Goal: Information Seeking & Learning: Learn about a topic

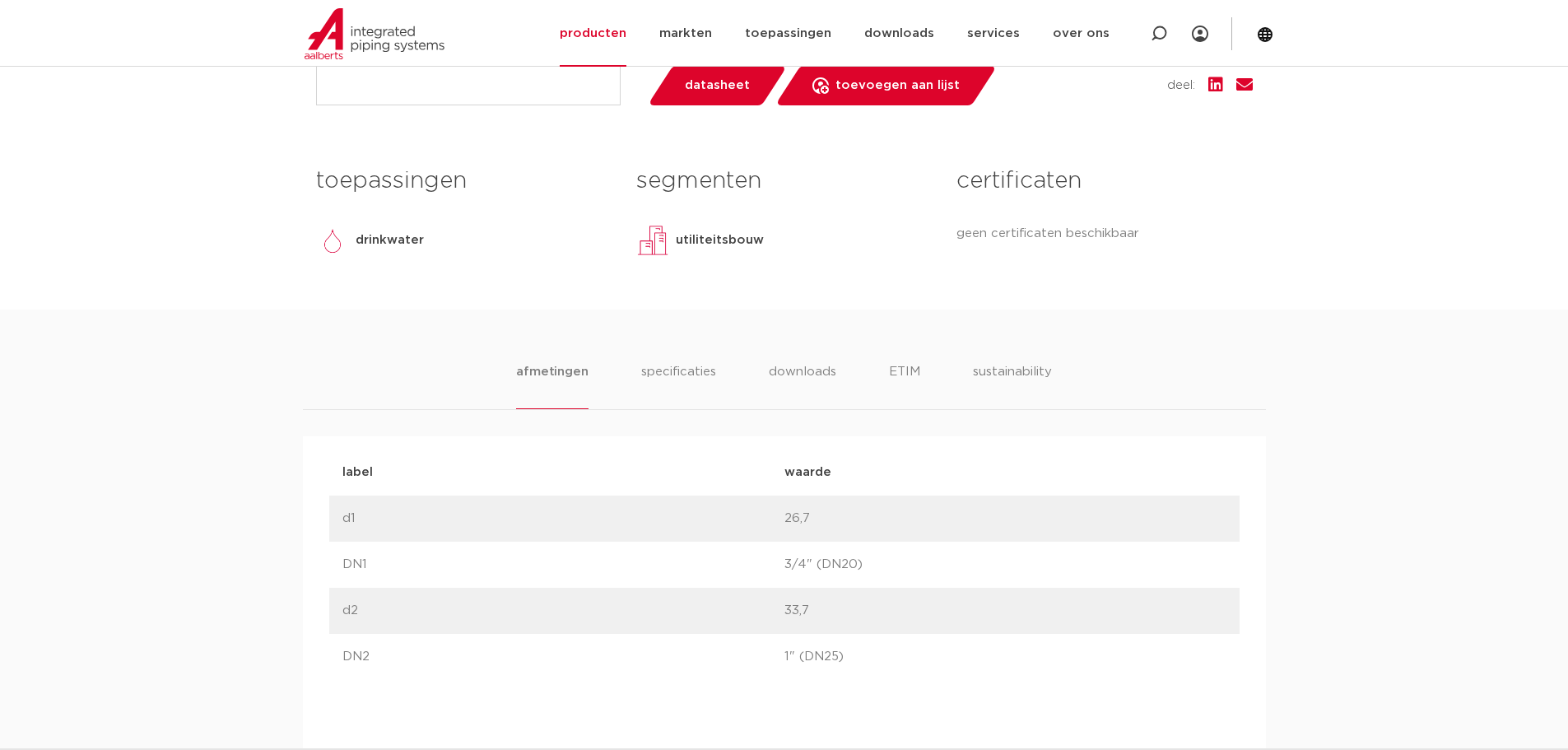
scroll to position [82, 0]
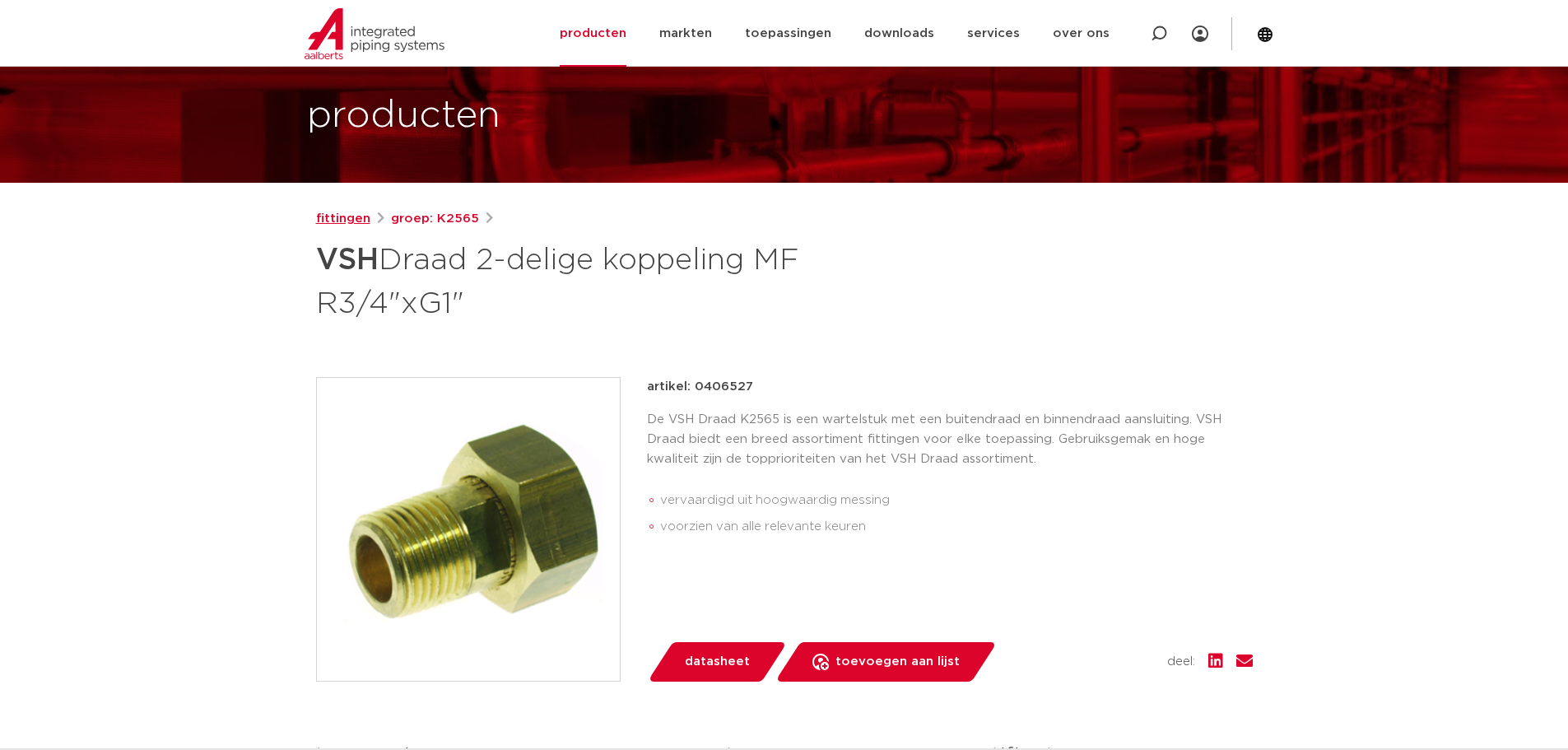
click at [336, 219] on link "fittingen" at bounding box center [342, 218] width 54 height 20
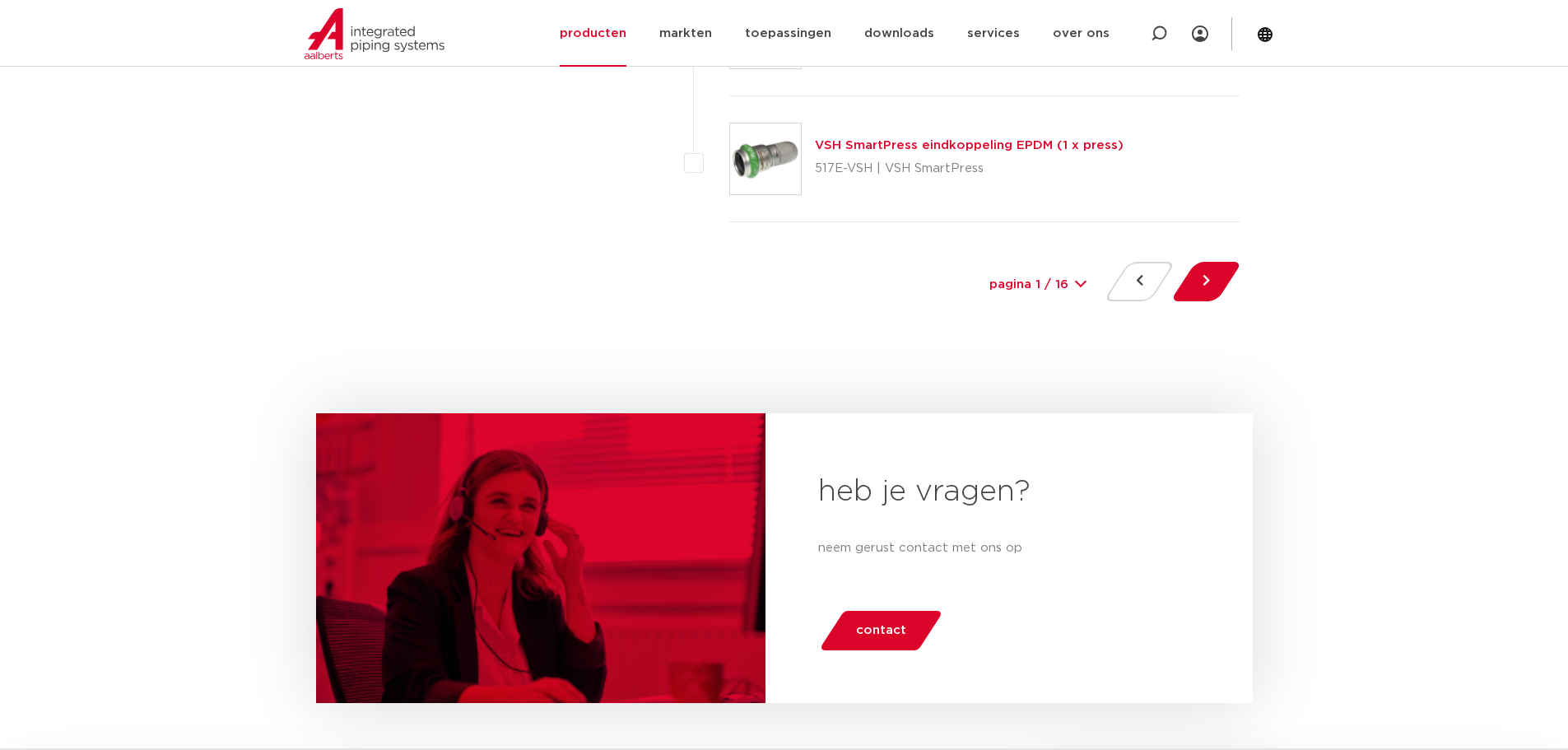
scroll to position [7737, 0]
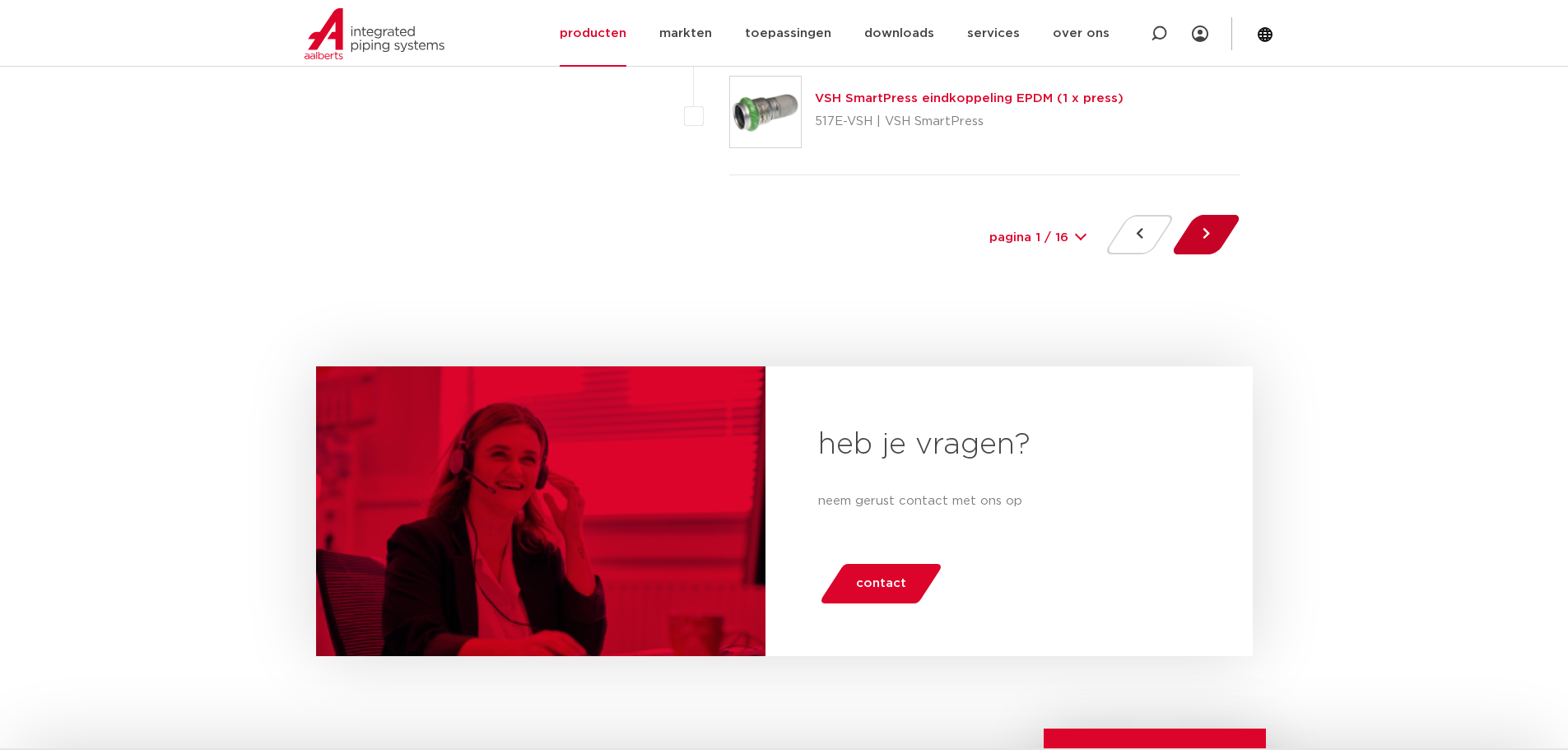
click at [1214, 235] on button at bounding box center [1206, 235] width 47 height 39
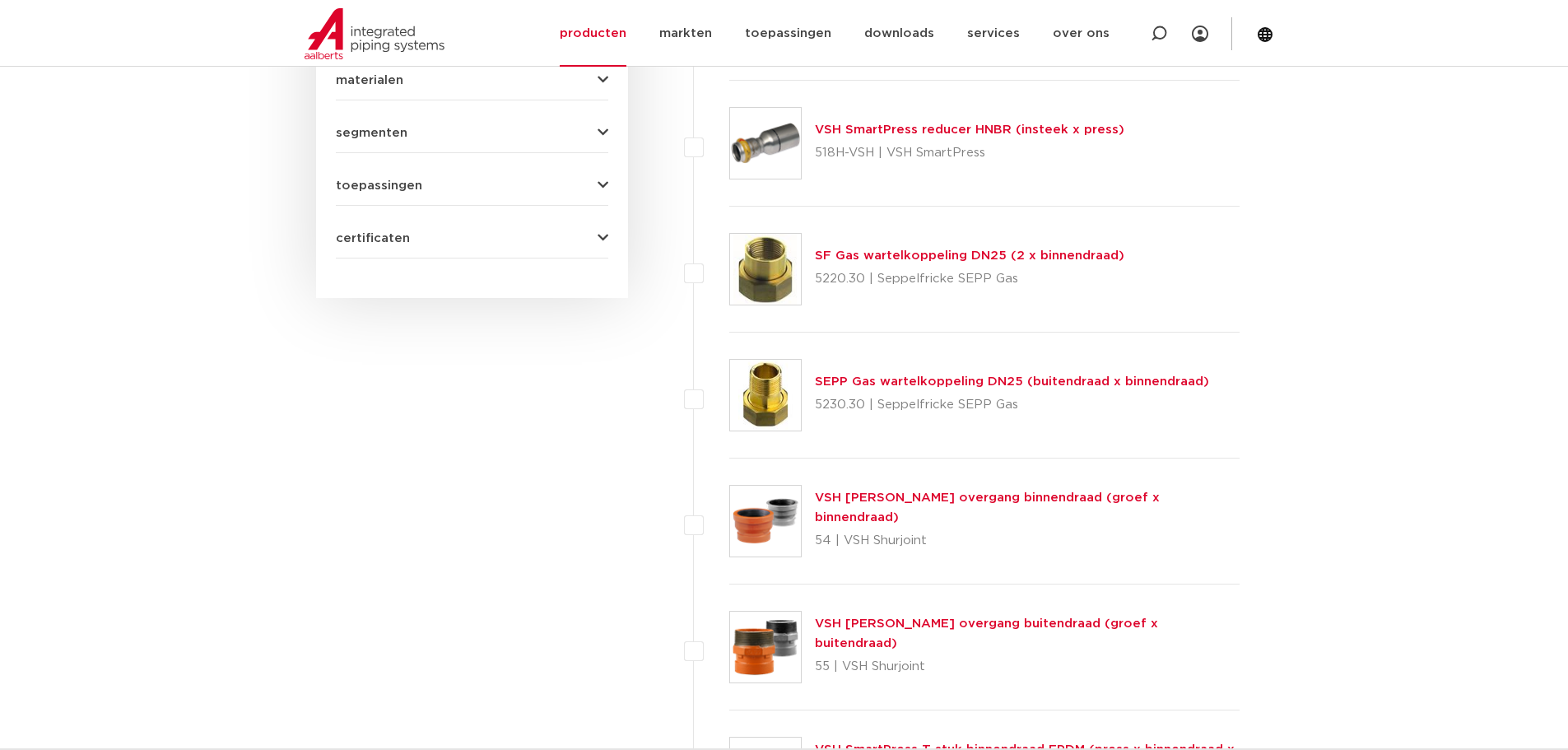
scroll to position [823, 0]
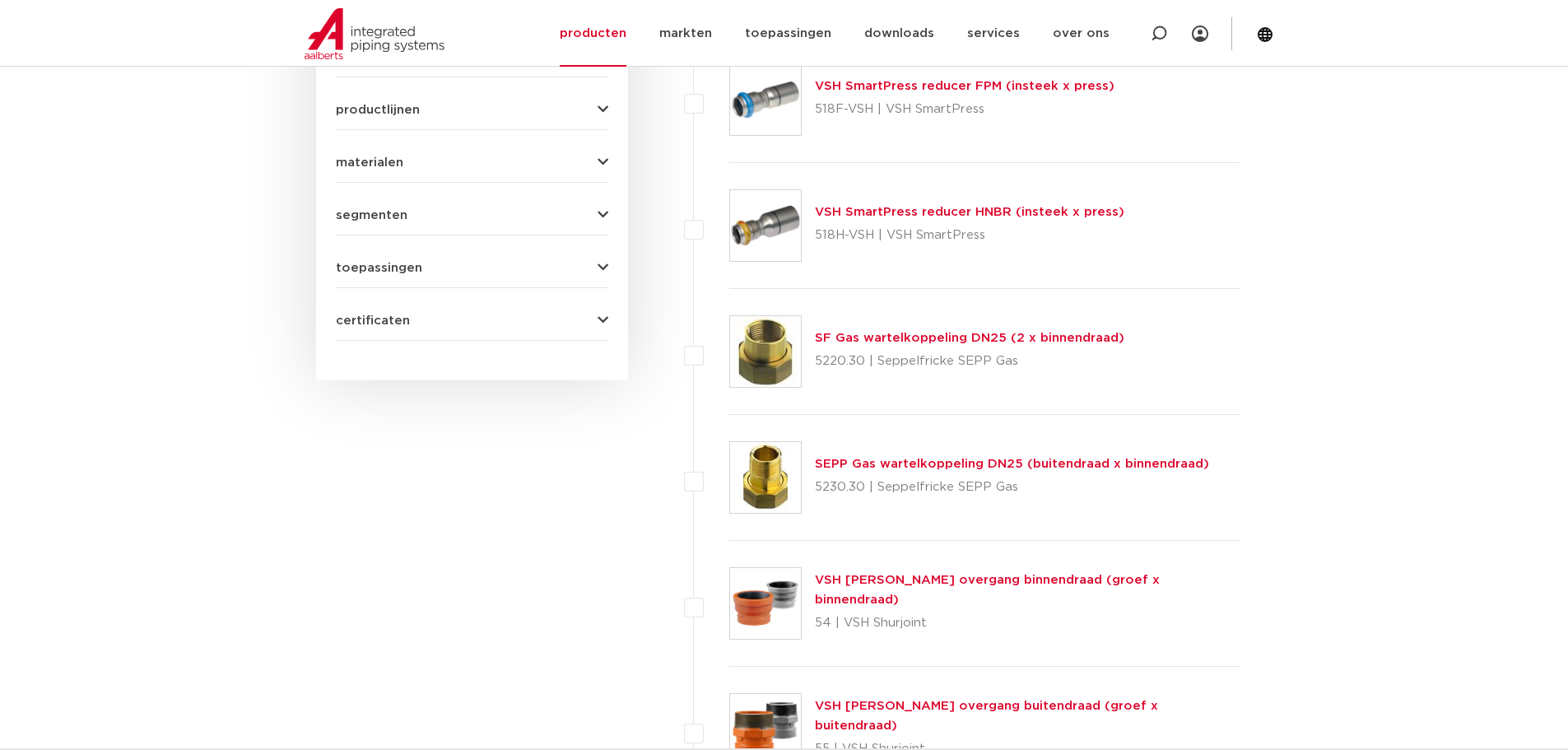
click at [936, 462] on link "SEPP Gas wartelkoppeling DN25 (buitendraad x binnendraad)" at bounding box center [1012, 464] width 395 height 12
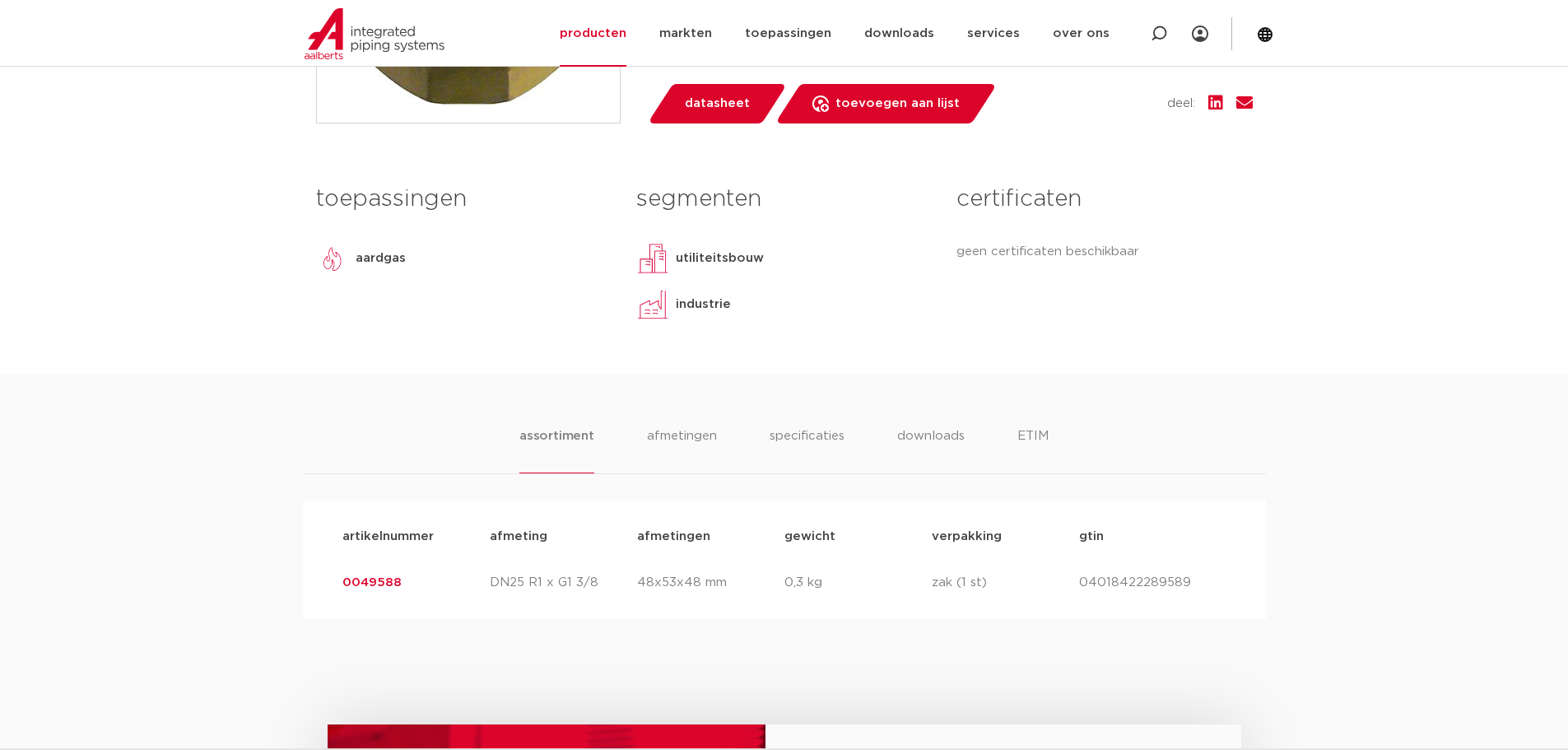
scroll to position [988, 0]
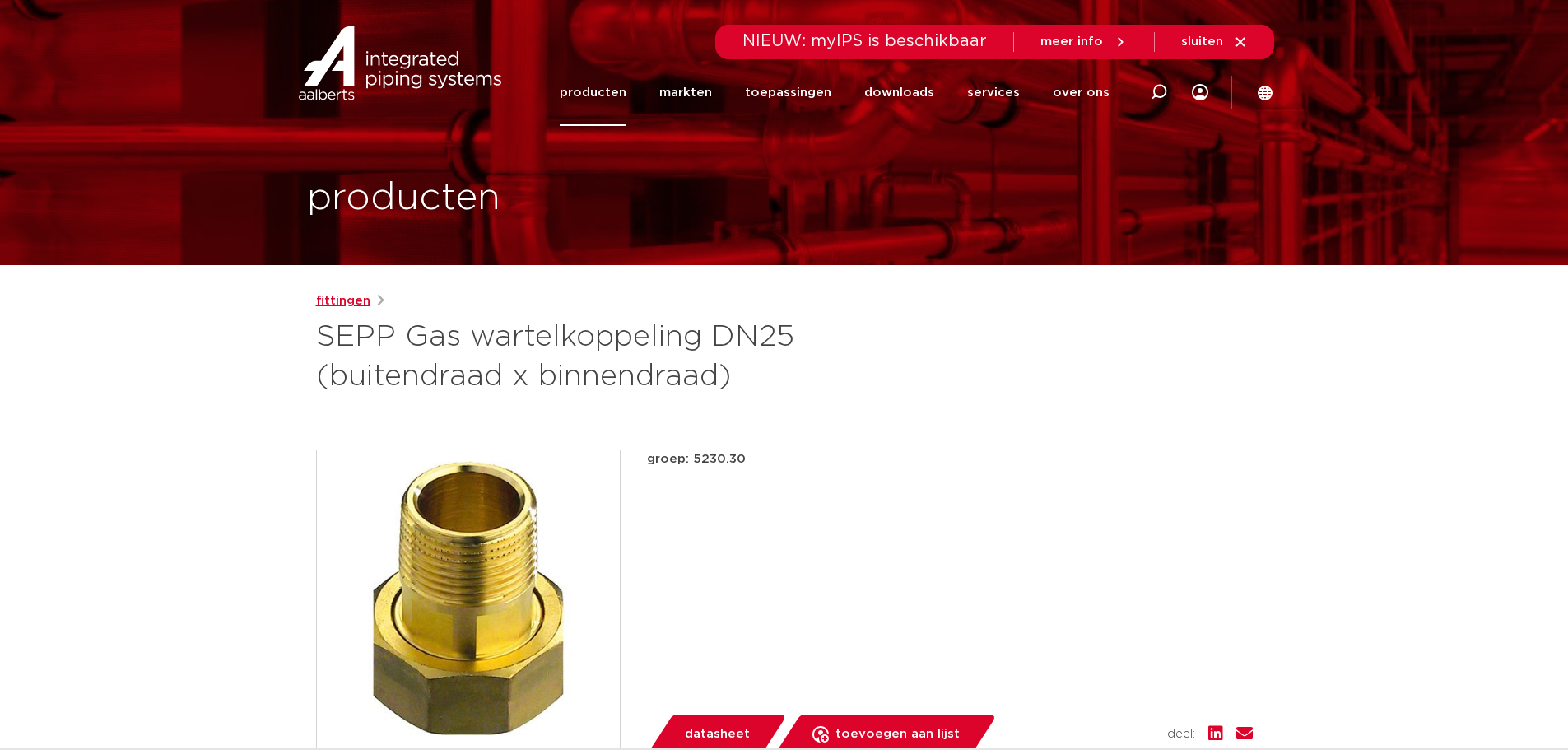
click at [350, 303] on link "fittingen" at bounding box center [342, 301] width 54 height 20
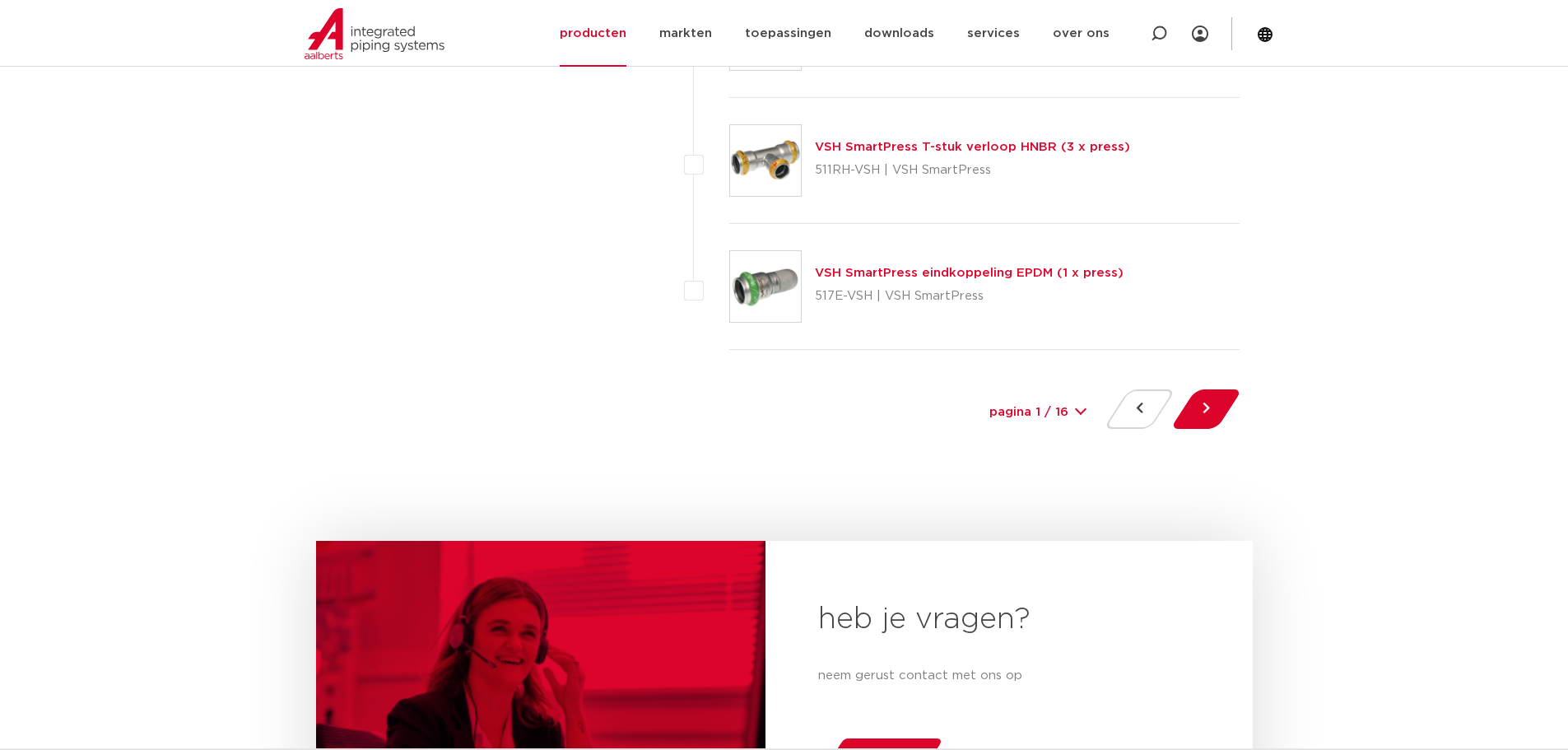
scroll to position [7675, 0]
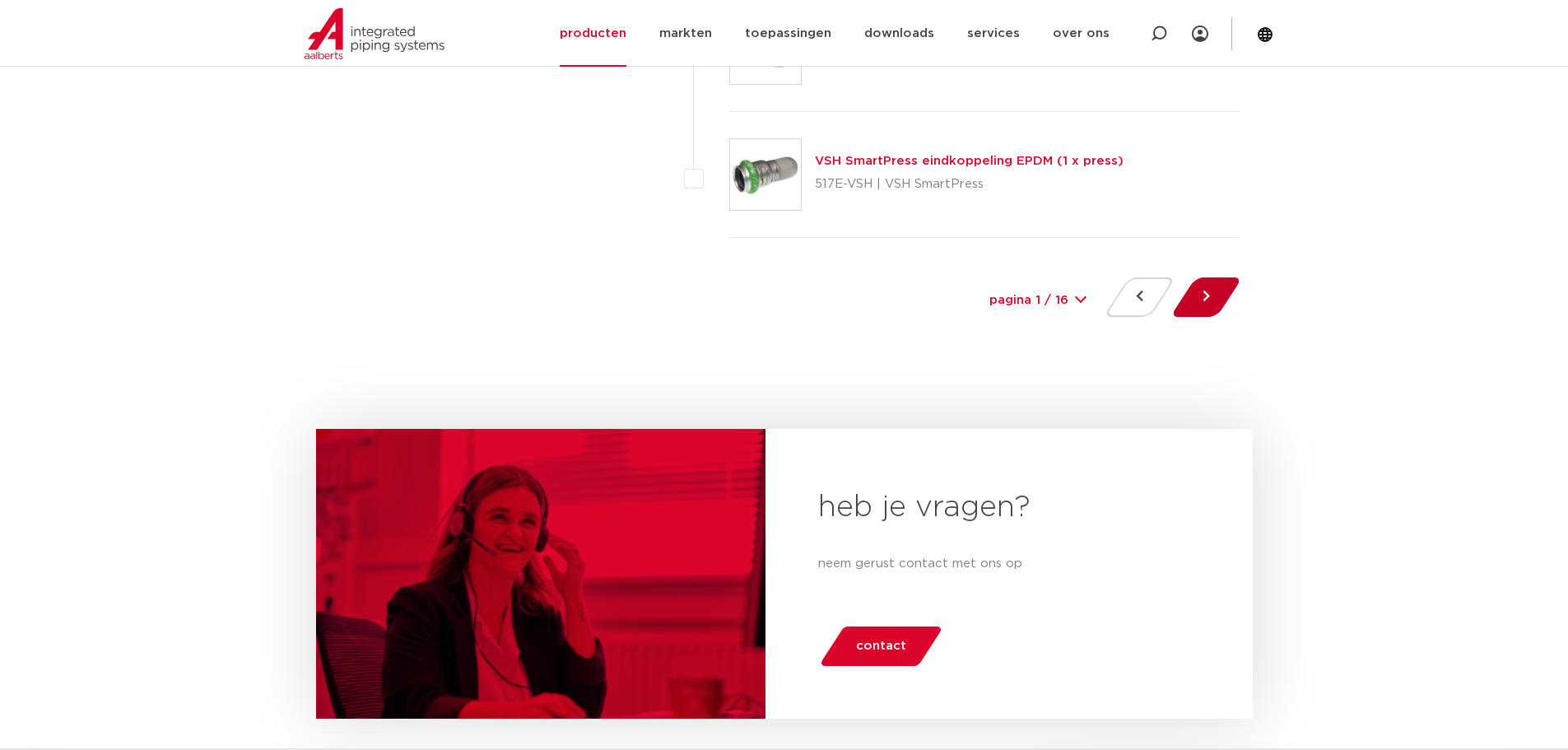
click at [1203, 289] on button at bounding box center [1206, 297] width 47 height 39
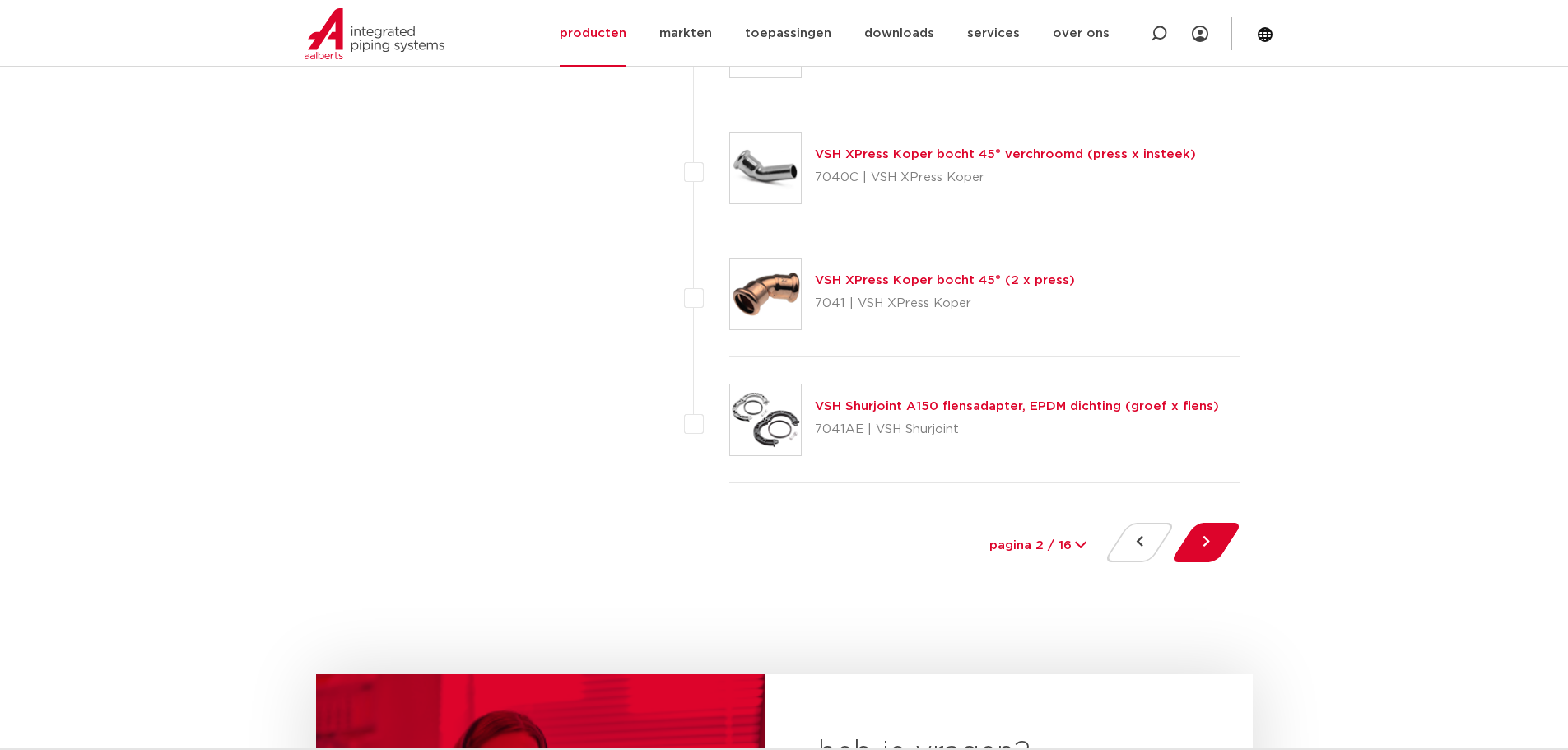
scroll to position [7440, 0]
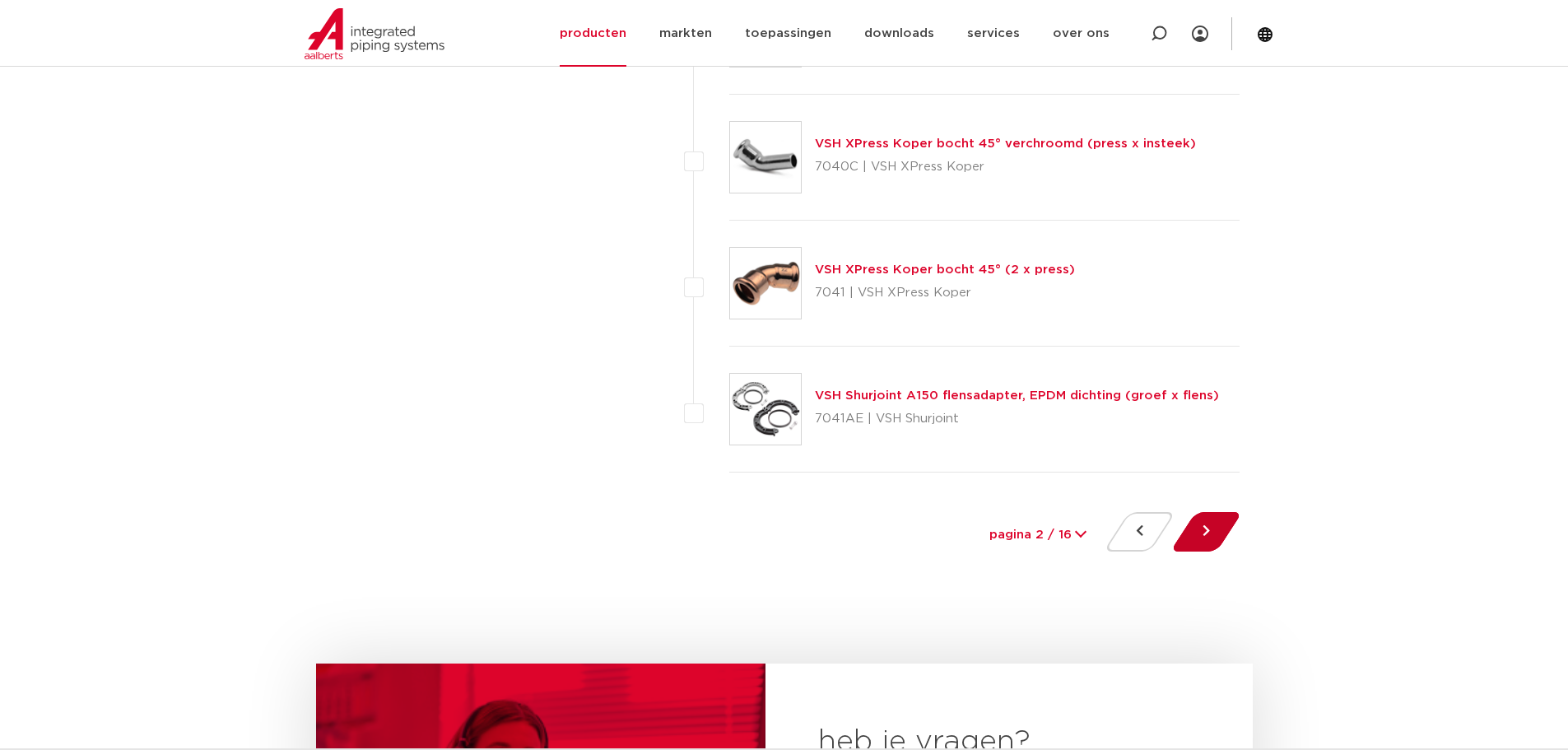
click at [1199, 536] on button at bounding box center [1206, 532] width 47 height 39
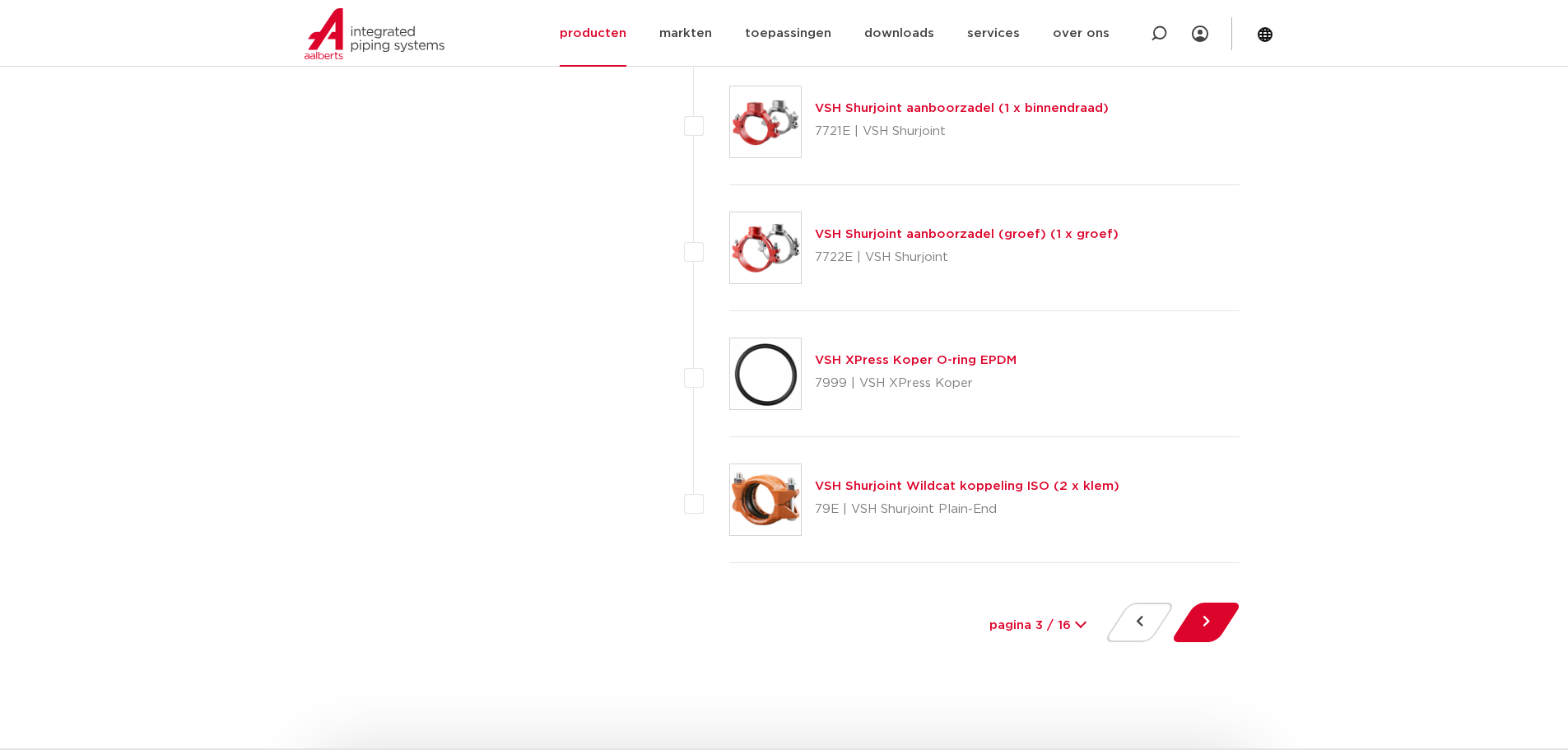
scroll to position [7360, 0]
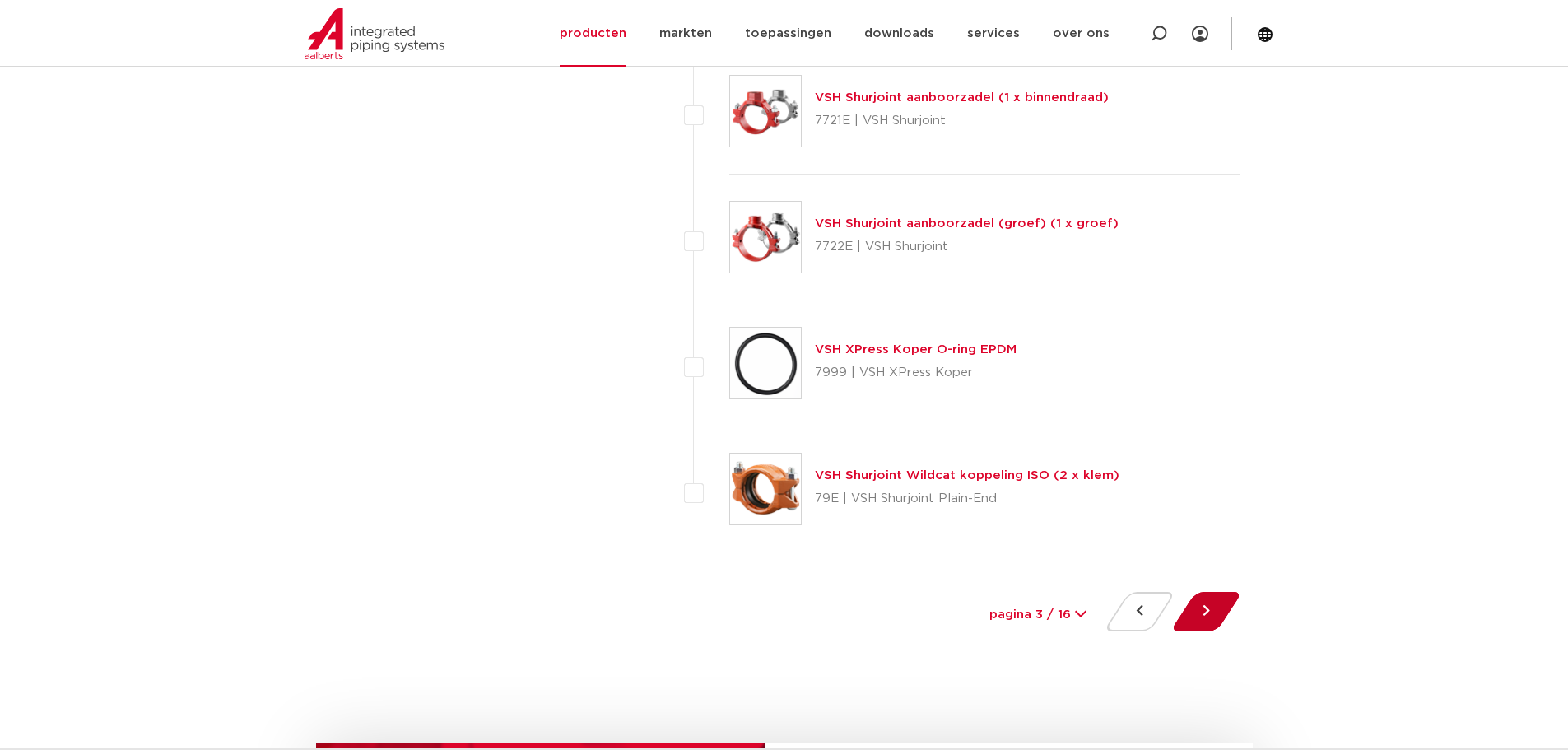
click at [1208, 610] on button at bounding box center [1206, 611] width 47 height 39
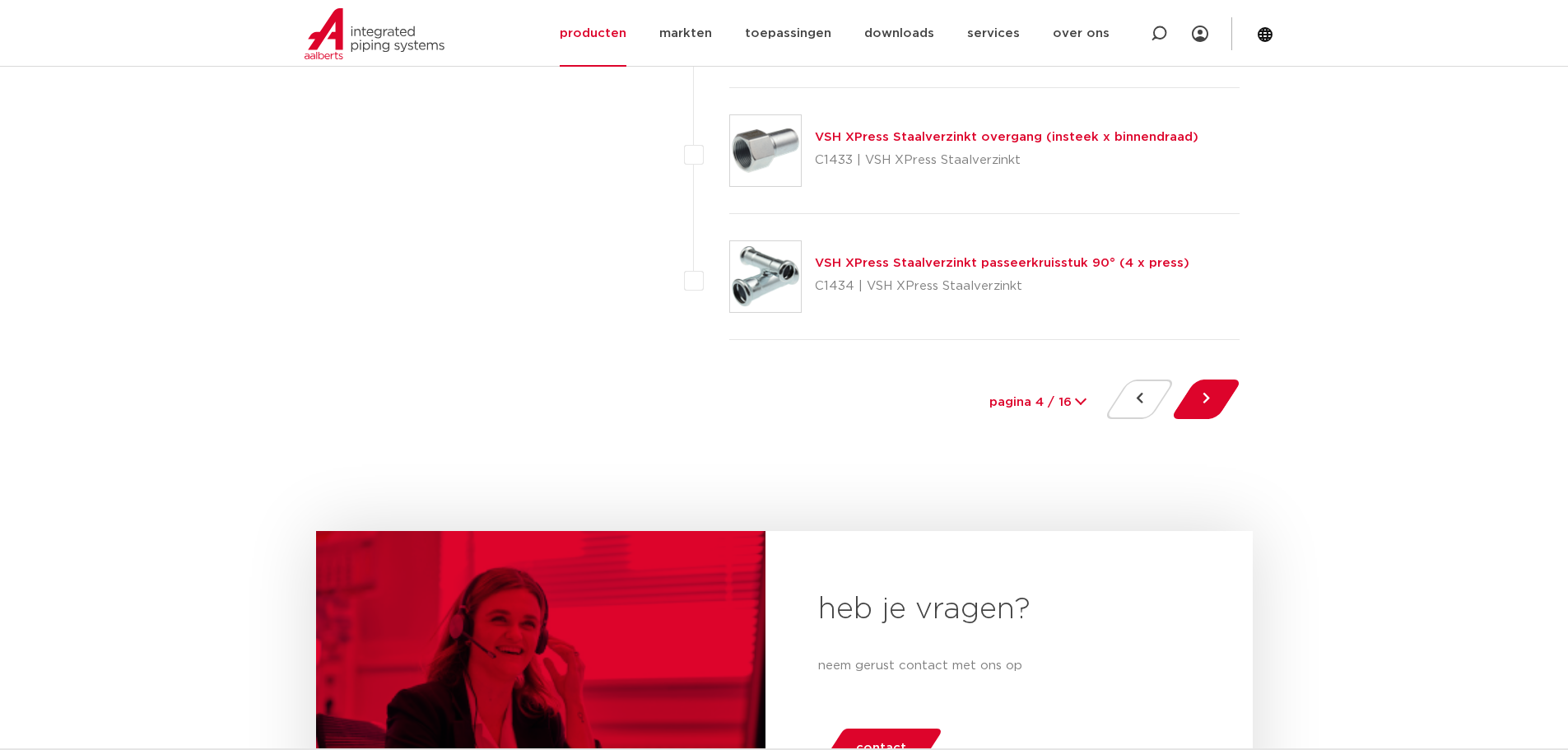
scroll to position [7584, 0]
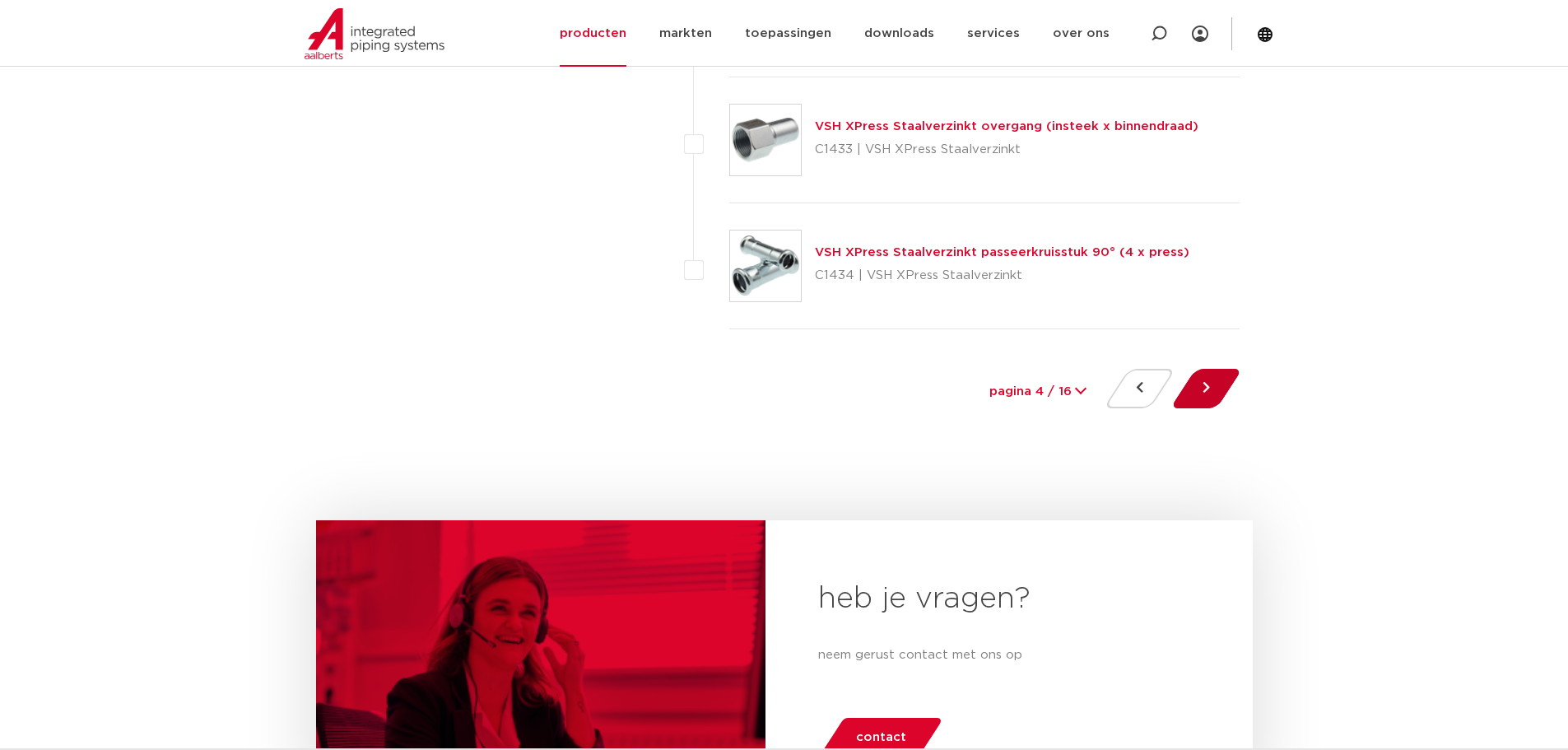
click at [1203, 373] on button at bounding box center [1206, 389] width 47 height 39
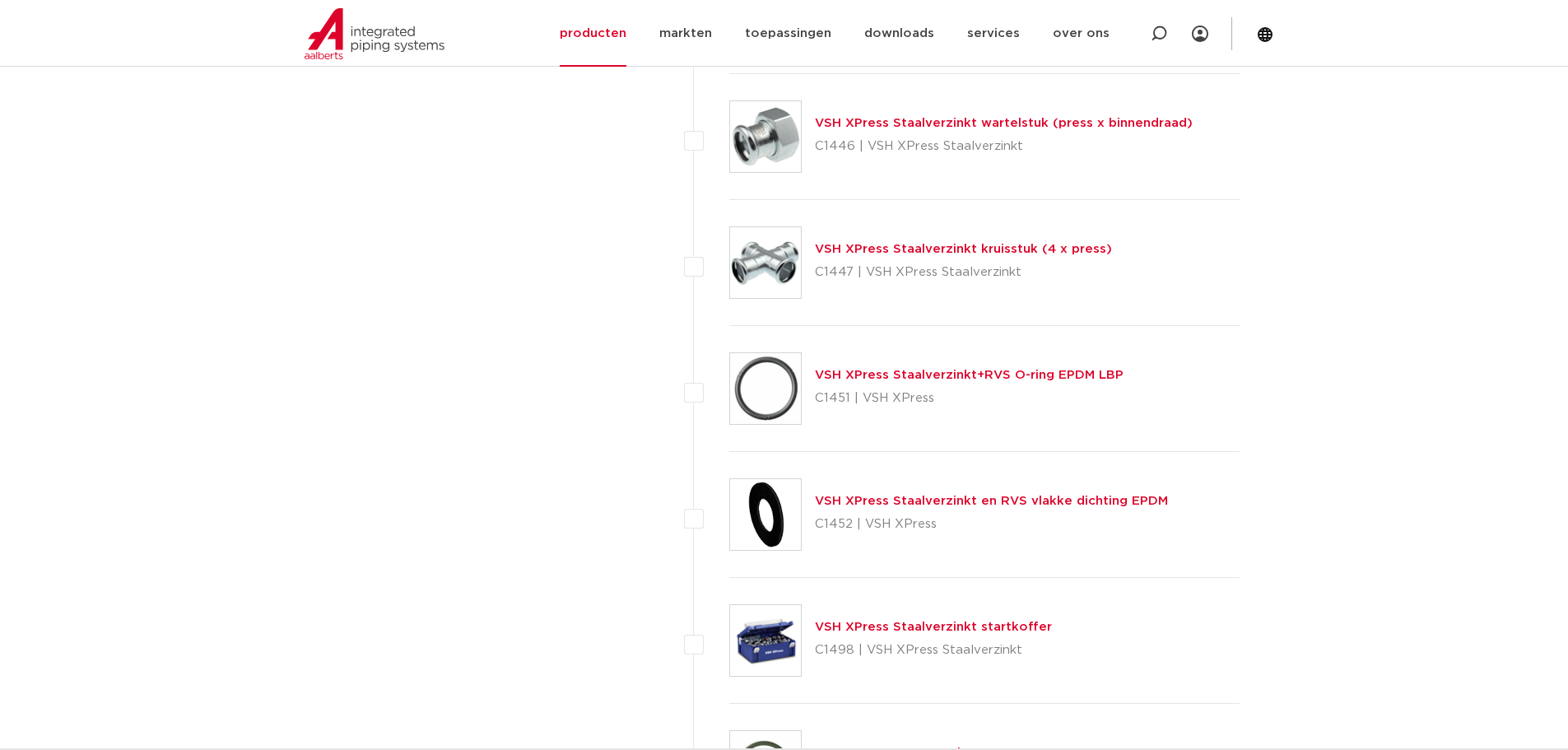
scroll to position [1484, 0]
